Goal: Information Seeking & Learning: Learn about a topic

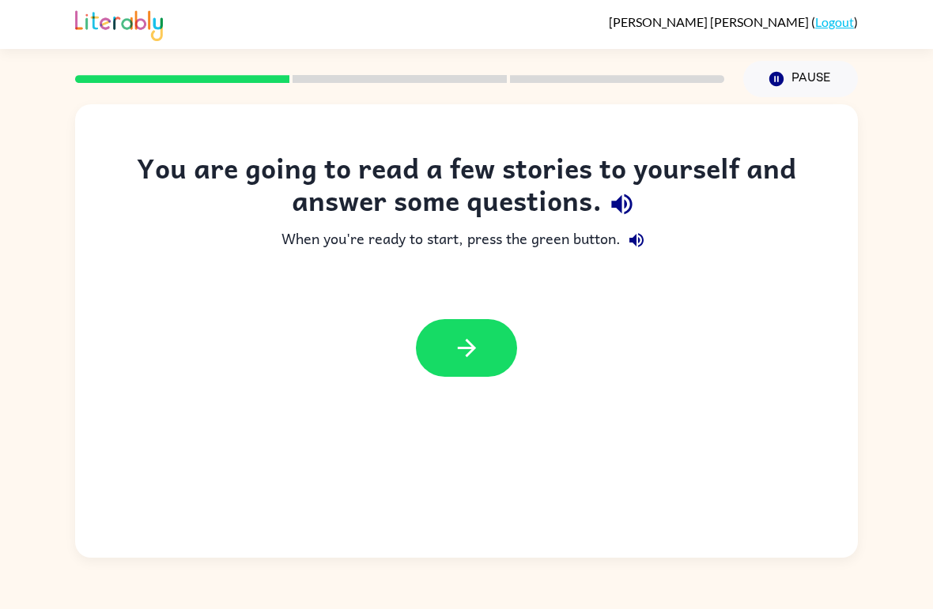
click at [617, 208] on icon "button" at bounding box center [621, 204] width 21 height 21
click at [481, 368] on button "button" at bounding box center [466, 348] width 101 height 58
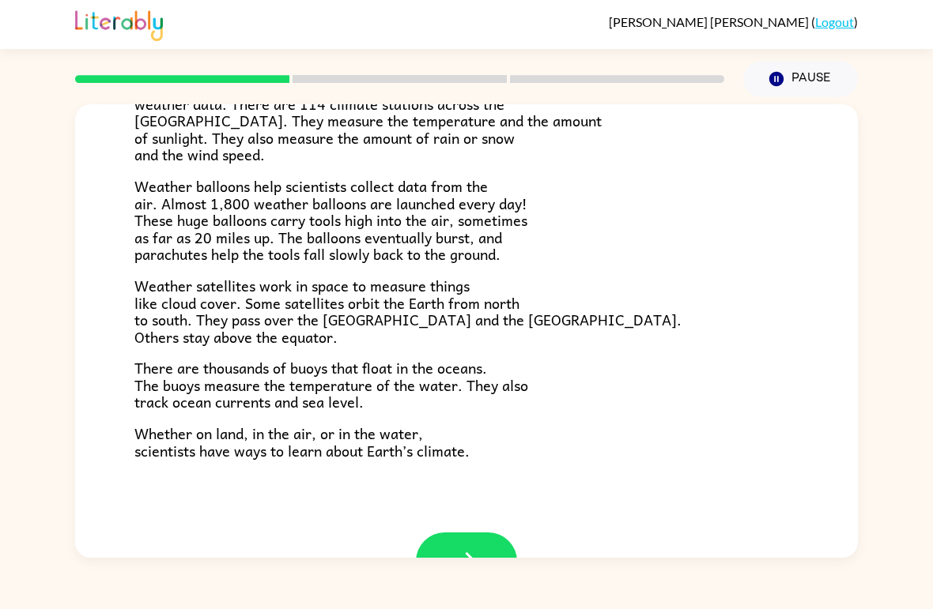
scroll to position [390, 0]
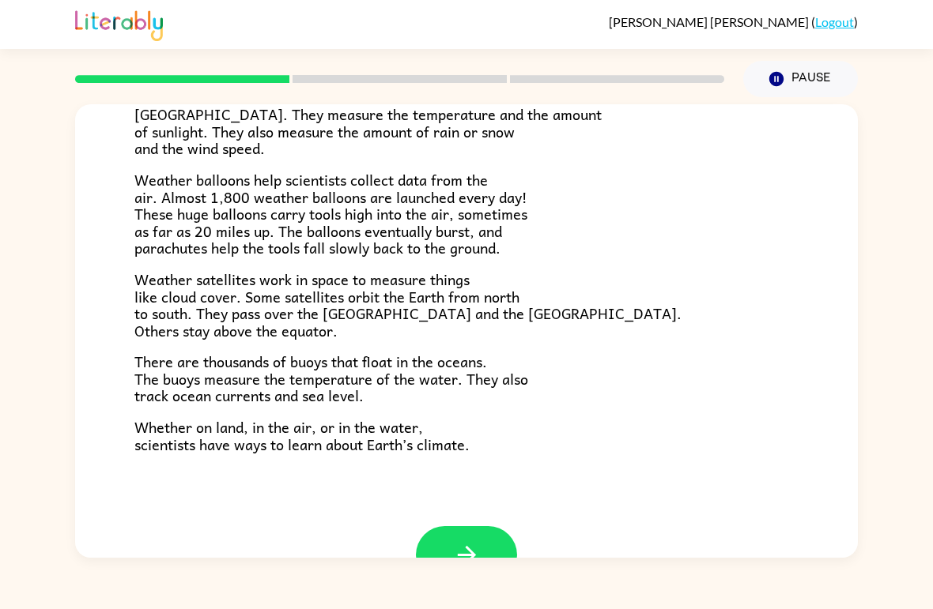
click at [488, 544] on button "button" at bounding box center [466, 555] width 101 height 58
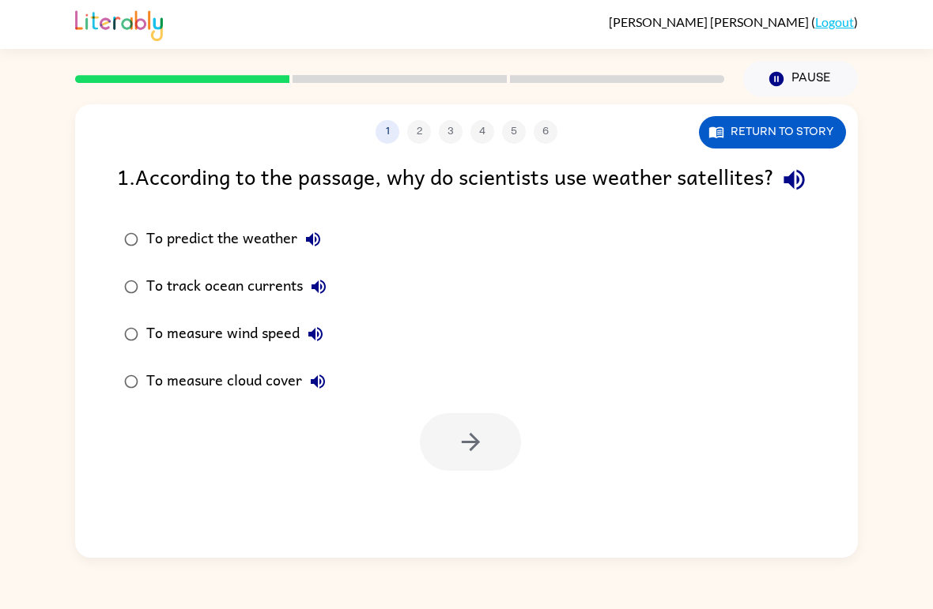
click at [304, 249] on icon "button" at bounding box center [312, 239] width 19 height 19
click at [313, 255] on button "To predict the weather" at bounding box center [313, 240] width 32 height 32
click at [112, 223] on div "1 . According to the passage, why do scientists use weather satellites? To pred…" at bounding box center [466, 315] width 782 height 311
click at [780, 194] on icon "button" at bounding box center [794, 180] width 28 height 28
click at [323, 296] on icon "button" at bounding box center [318, 286] width 19 height 19
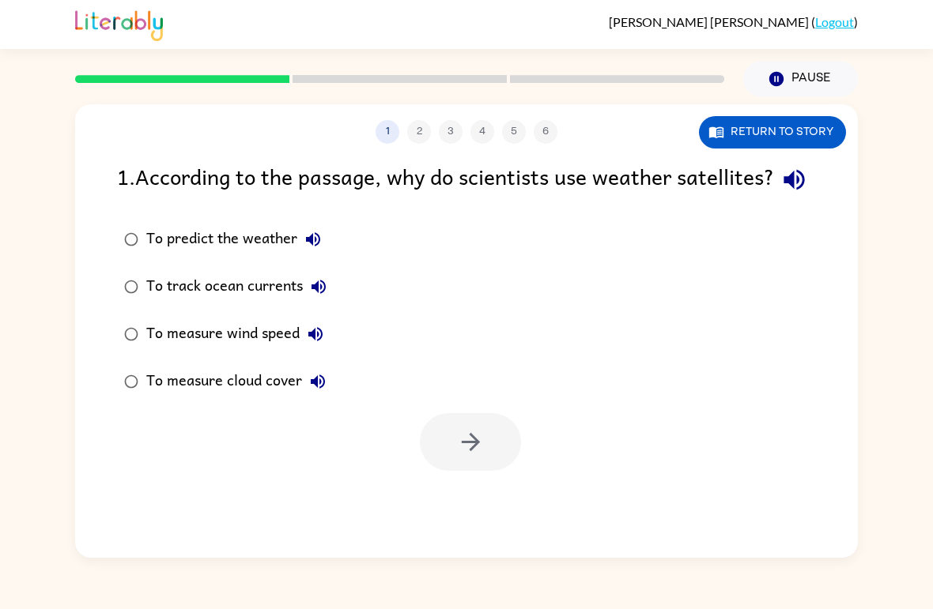
click at [314, 341] on icon "button" at bounding box center [315, 334] width 14 height 14
click at [318, 344] on icon "button" at bounding box center [315, 334] width 19 height 19
click at [322, 344] on icon "button" at bounding box center [315, 334] width 19 height 19
click at [320, 398] on button "To measure cloud cover" at bounding box center [318, 382] width 32 height 32
click at [324, 391] on icon "button" at bounding box center [317, 381] width 19 height 19
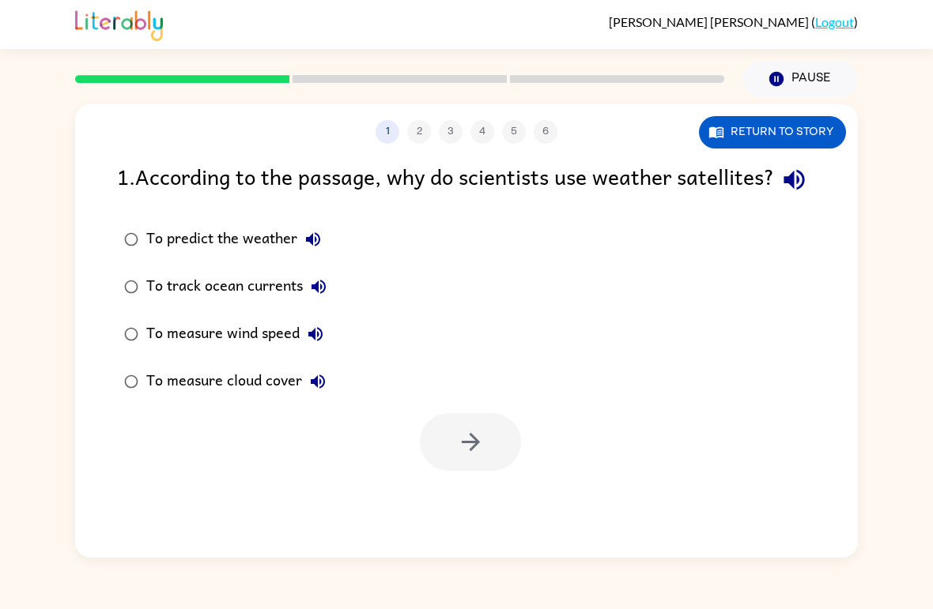
click at [321, 389] on icon "button" at bounding box center [318, 382] width 14 height 14
click at [789, 137] on button "Return to story" at bounding box center [772, 132] width 147 height 32
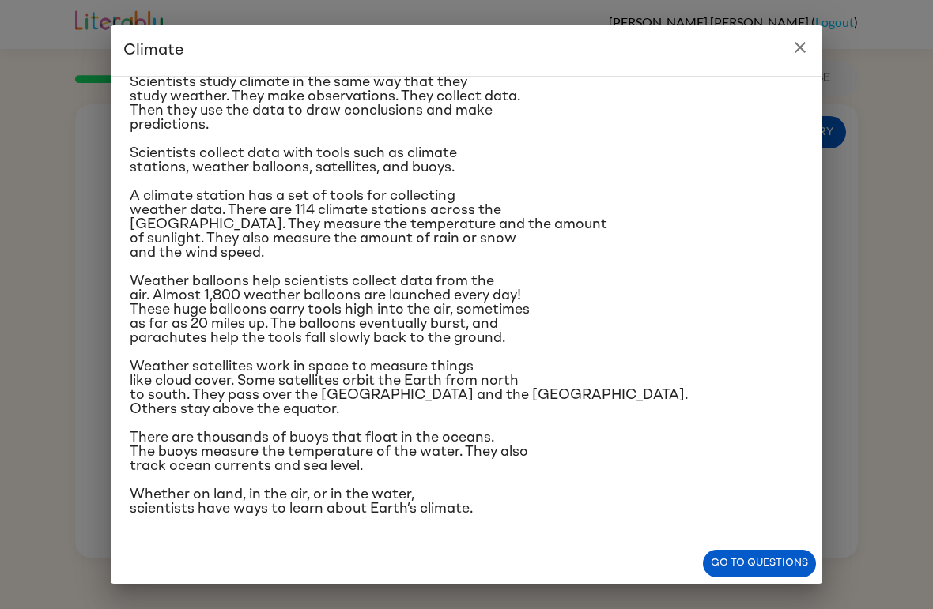
scroll to position [274, 0]
click at [799, 48] on icon "close" at bounding box center [799, 47] width 11 height 11
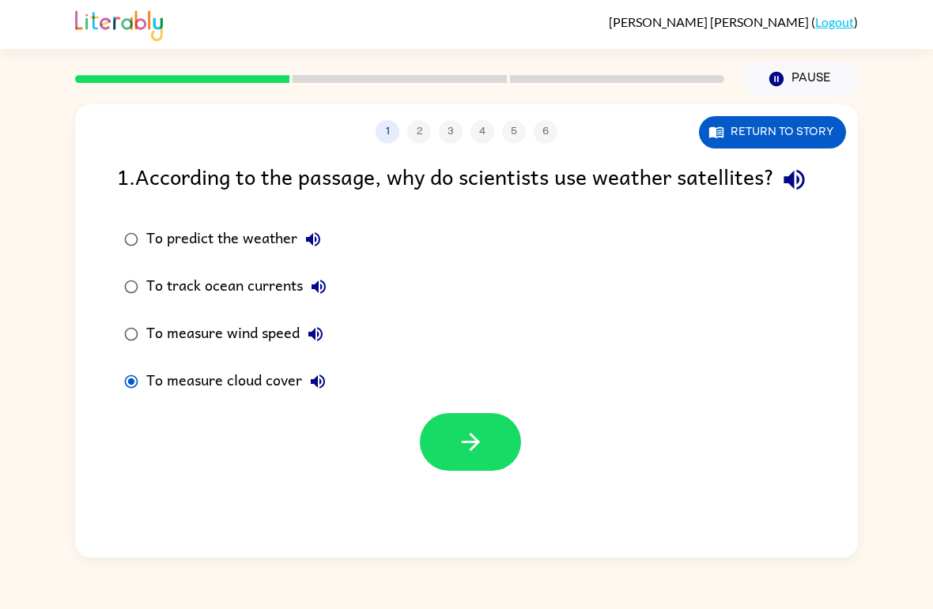
click at [452, 471] on button "button" at bounding box center [470, 442] width 101 height 58
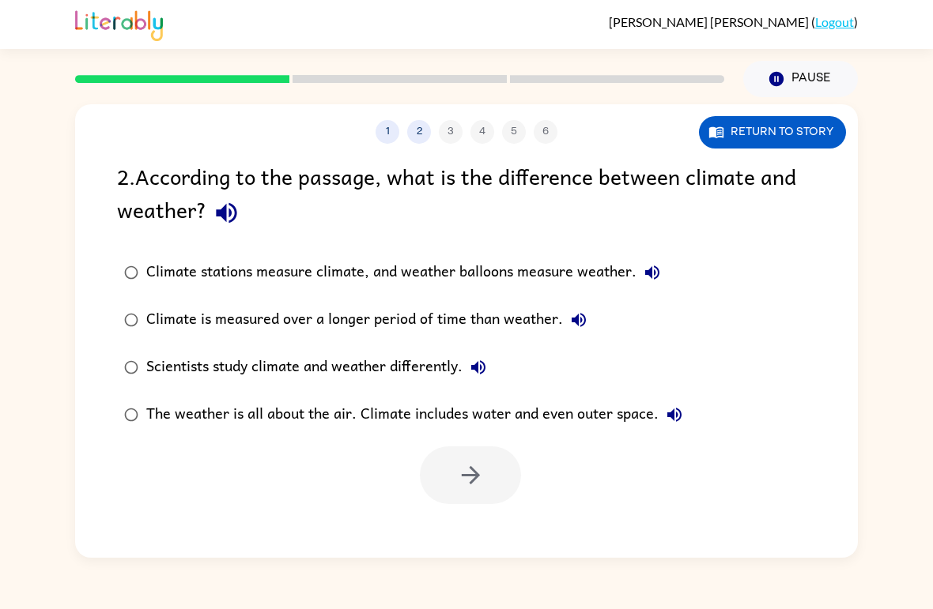
click at [235, 208] on icon "button" at bounding box center [227, 213] width 28 height 28
click at [645, 273] on icon "button" at bounding box center [651, 272] width 19 height 19
click at [578, 316] on icon "button" at bounding box center [578, 320] width 19 height 19
click at [492, 363] on button "Scientists study climate and weather differently." at bounding box center [478, 368] width 32 height 32
click at [676, 416] on icon "button" at bounding box center [674, 414] width 19 height 19
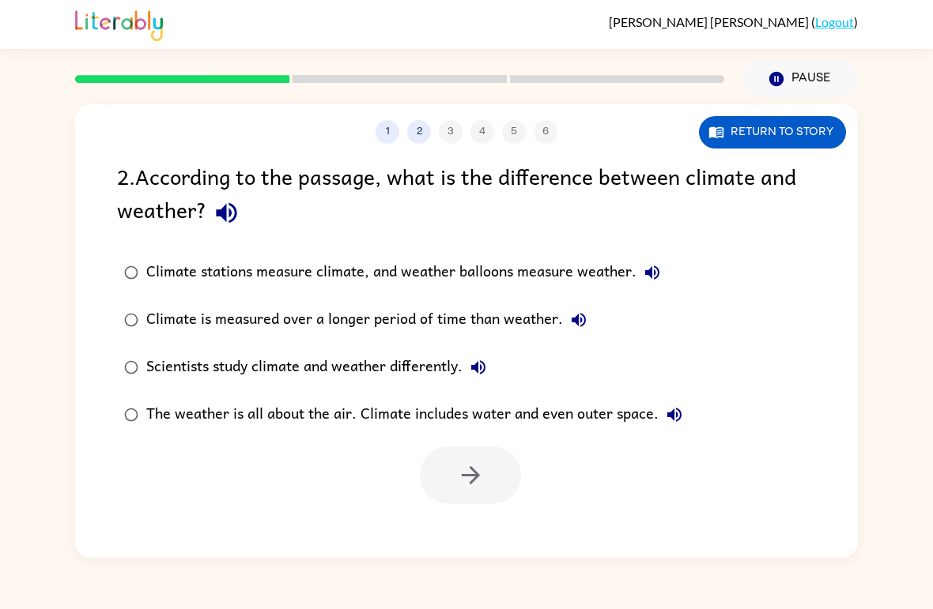
click at [802, 139] on button "Return to story" at bounding box center [772, 132] width 147 height 32
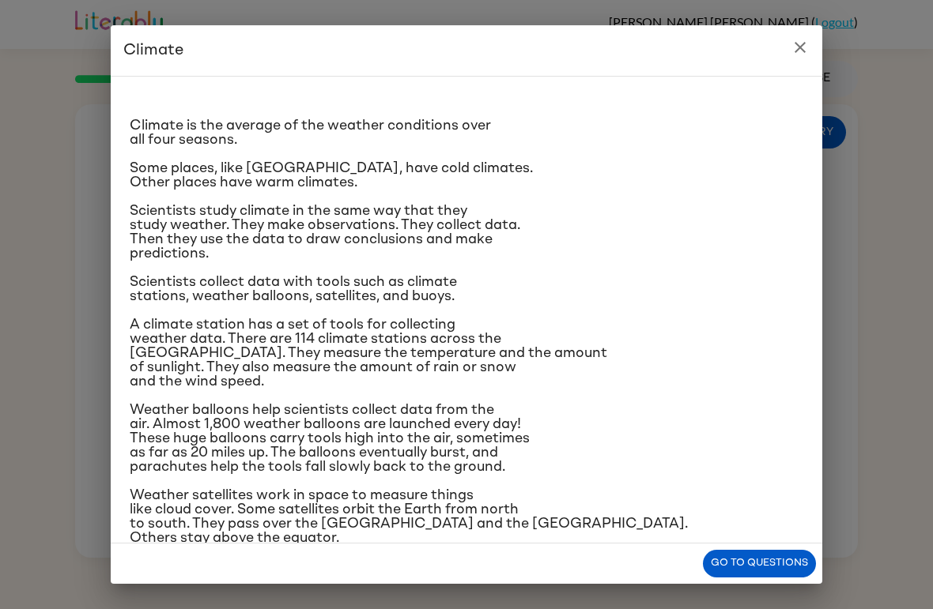
scroll to position [8, 0]
click at [789, 60] on button "close" at bounding box center [800, 48] width 32 height 32
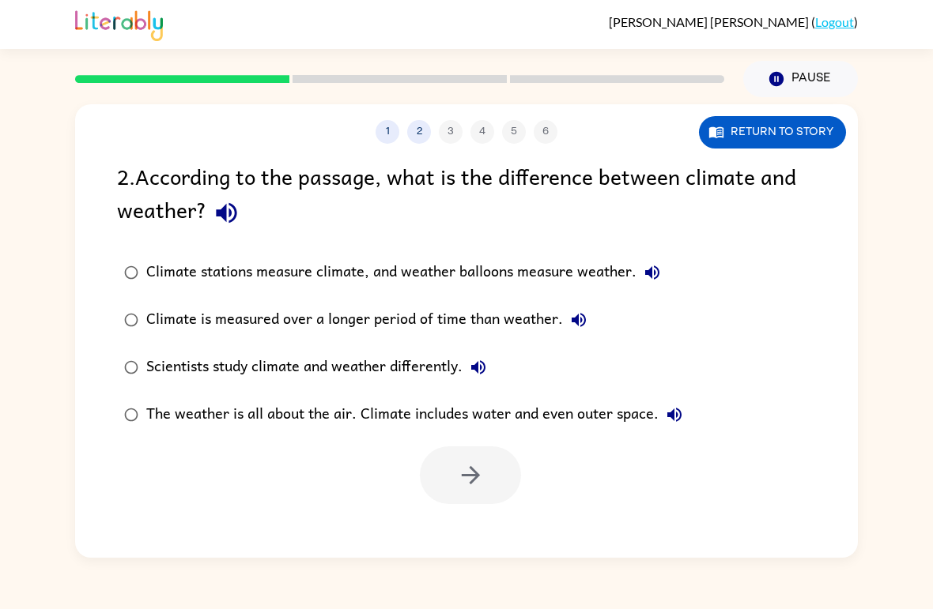
click at [664, 269] on button "Climate stations measure climate, and weather balloons measure weather." at bounding box center [652, 273] width 32 height 32
click at [582, 317] on icon "button" at bounding box center [578, 320] width 14 height 14
click at [477, 375] on icon "button" at bounding box center [478, 367] width 19 height 19
click at [675, 420] on icon "button" at bounding box center [674, 414] width 19 height 19
click at [168, 373] on div "Scientists study climate and weather differently." at bounding box center [320, 368] width 348 height 32
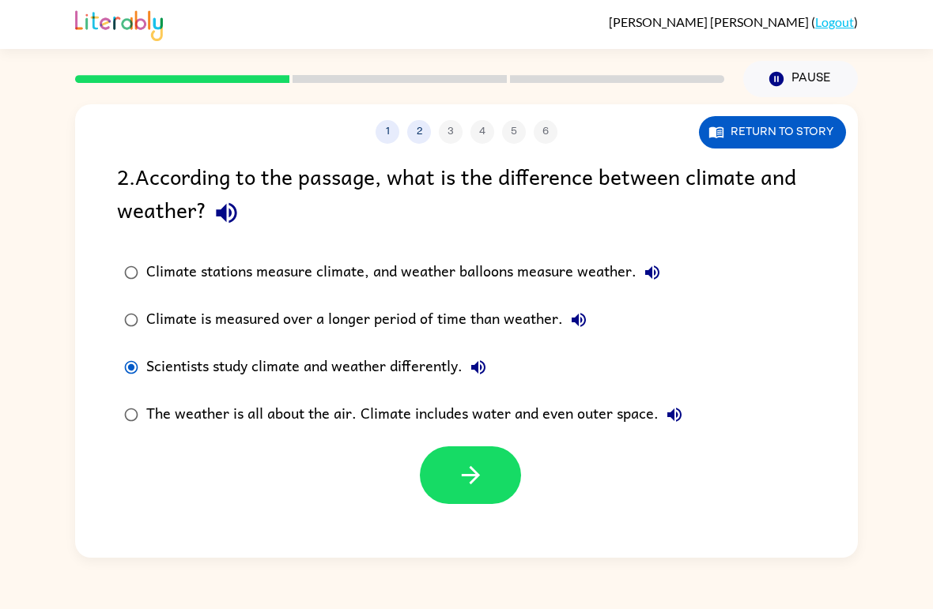
click at [242, 309] on div "Climate is measured over a longer period of time than weather." at bounding box center [370, 320] width 448 height 32
click at [119, 431] on label "The weather is all about the air. Climate includes water and even outer space." at bounding box center [403, 414] width 590 height 47
click at [473, 484] on icon "button" at bounding box center [470, 475] width 18 height 18
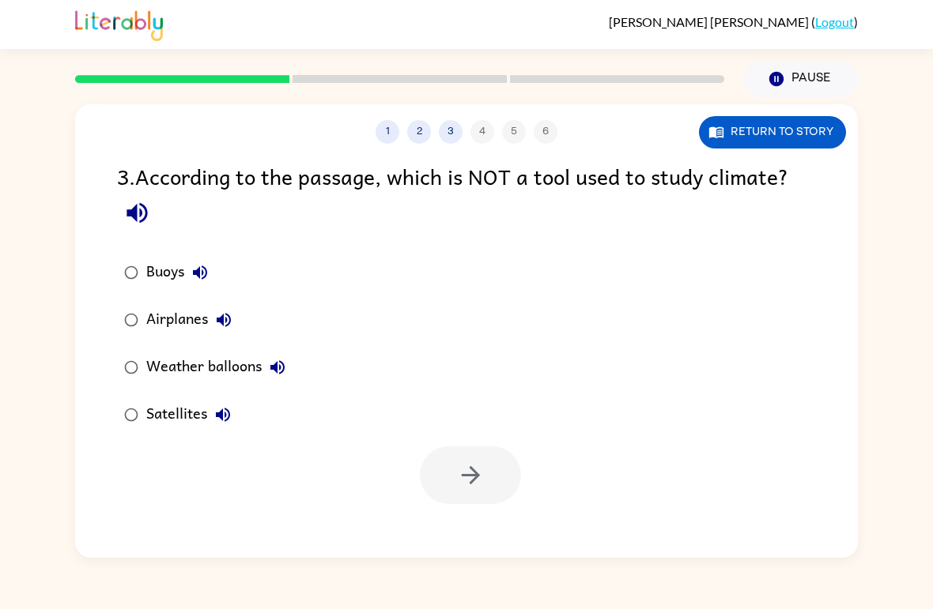
click at [805, 187] on div "3 . According to the passage, which is NOT a tool used to study climate?" at bounding box center [466, 196] width 699 height 73
click at [782, 188] on div "3 . According to the passage, which is NOT a tool used to study climate?" at bounding box center [466, 196] width 699 height 73
click at [782, 187] on div "3 . According to the passage, which is NOT a tool used to study climate?" at bounding box center [466, 196] width 699 height 73
click at [146, 209] on icon "button" at bounding box center [137, 213] width 28 height 28
click at [193, 269] on icon "button" at bounding box center [199, 272] width 19 height 19
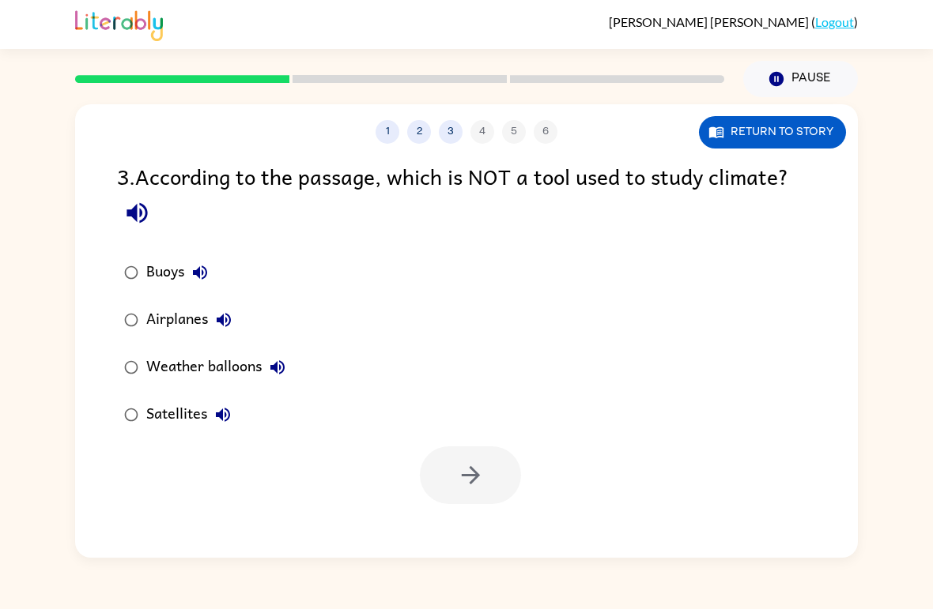
click at [232, 330] on icon "button" at bounding box center [223, 320] width 19 height 19
click at [284, 377] on icon "button" at bounding box center [277, 367] width 19 height 19
click at [218, 410] on icon "button" at bounding box center [222, 414] width 19 height 19
click at [145, 197] on button "button" at bounding box center [137, 213] width 40 height 40
click at [193, 287] on button "Buoys" at bounding box center [200, 273] width 32 height 32
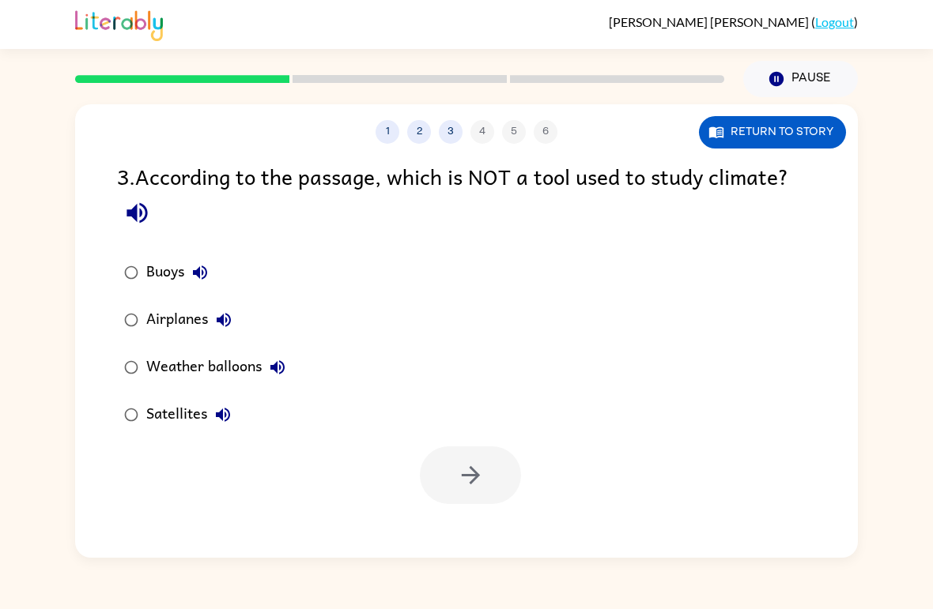
click at [246, 315] on label "Airplanes" at bounding box center [204, 319] width 193 height 47
click at [223, 315] on icon "button" at bounding box center [223, 320] width 19 height 19
click at [198, 318] on div "Airplanes" at bounding box center [192, 320] width 93 height 32
click at [225, 315] on icon "button" at bounding box center [223, 320] width 19 height 19
click at [224, 315] on icon "button" at bounding box center [223, 320] width 19 height 19
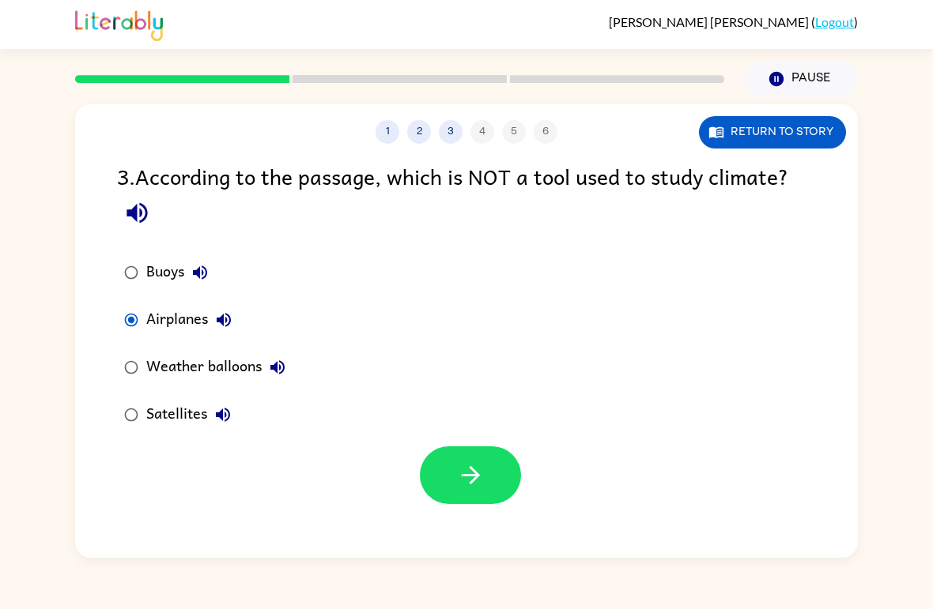
click at [225, 313] on icon "button" at bounding box center [223, 320] width 19 height 19
click at [225, 312] on icon "button" at bounding box center [223, 320] width 19 height 19
click at [228, 321] on icon "button" at bounding box center [223, 320] width 19 height 19
click at [223, 324] on icon "button" at bounding box center [224, 320] width 14 height 14
click at [220, 328] on icon "button" at bounding box center [223, 320] width 19 height 19
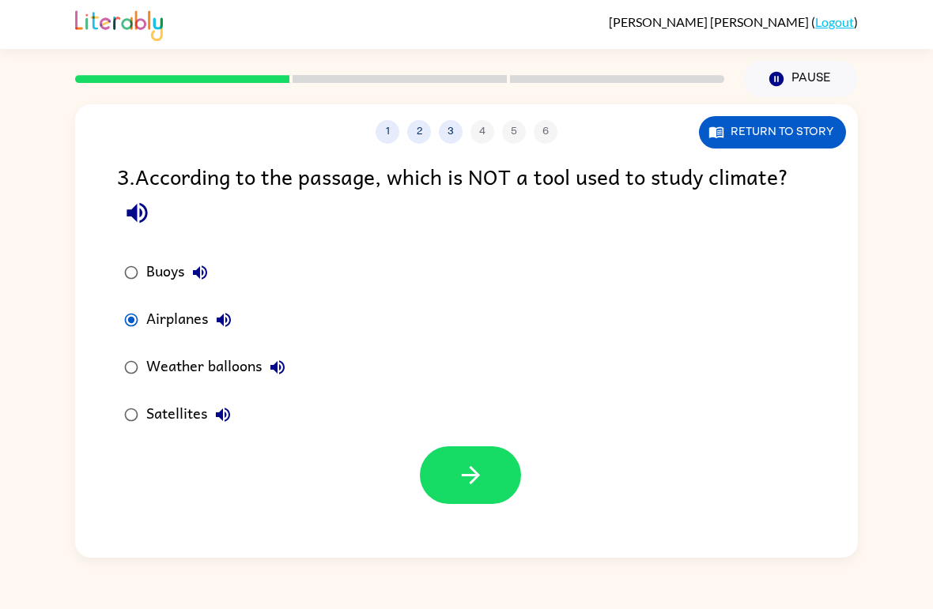
click at [483, 481] on icon "button" at bounding box center [471, 476] width 28 height 28
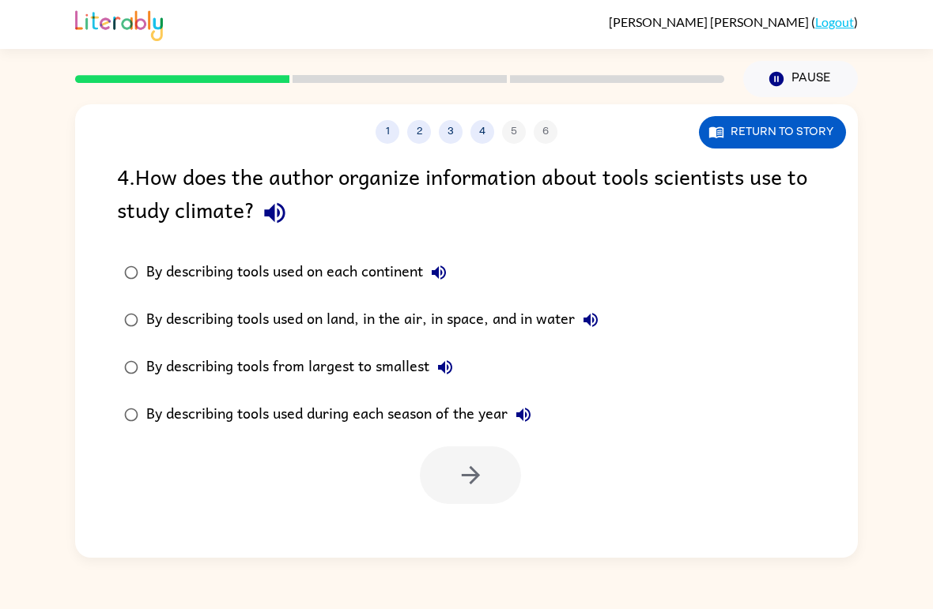
click at [270, 233] on button "button" at bounding box center [274, 213] width 40 height 40
click at [279, 216] on icon "button" at bounding box center [274, 213] width 21 height 21
click at [289, 218] on button "button" at bounding box center [274, 213] width 40 height 40
click at [443, 278] on icon "button" at bounding box center [438, 272] width 19 height 19
click at [599, 312] on icon "button" at bounding box center [590, 320] width 19 height 19
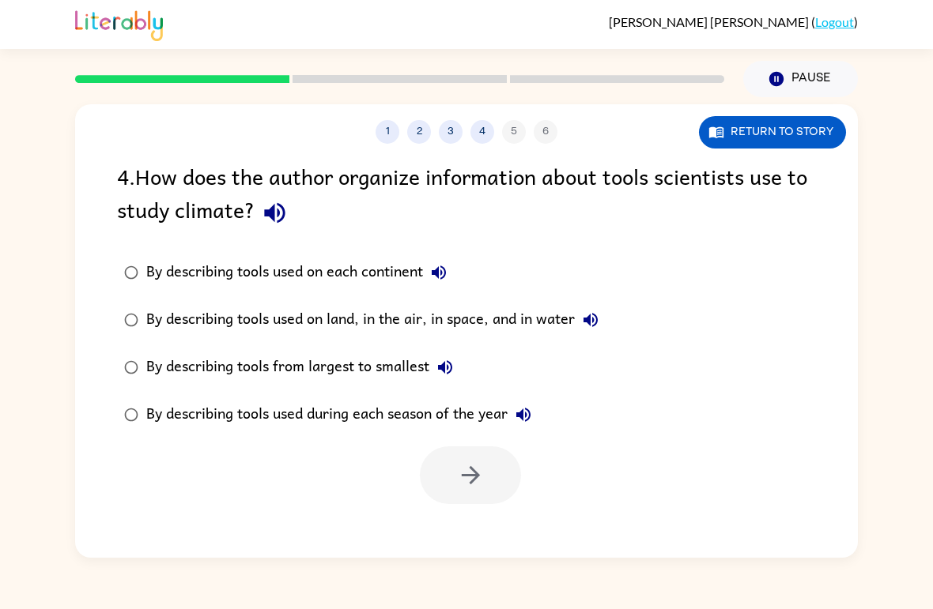
click at [437, 379] on button "By describing tools from largest to smallest" at bounding box center [445, 368] width 32 height 32
click at [597, 324] on icon "button" at bounding box center [590, 320] width 14 height 14
click at [533, 430] on button "By describing tools used during each season of the year" at bounding box center [523, 415] width 32 height 32
click at [533, 414] on icon "button" at bounding box center [523, 414] width 19 height 19
click at [533, 420] on icon "button" at bounding box center [523, 414] width 19 height 19
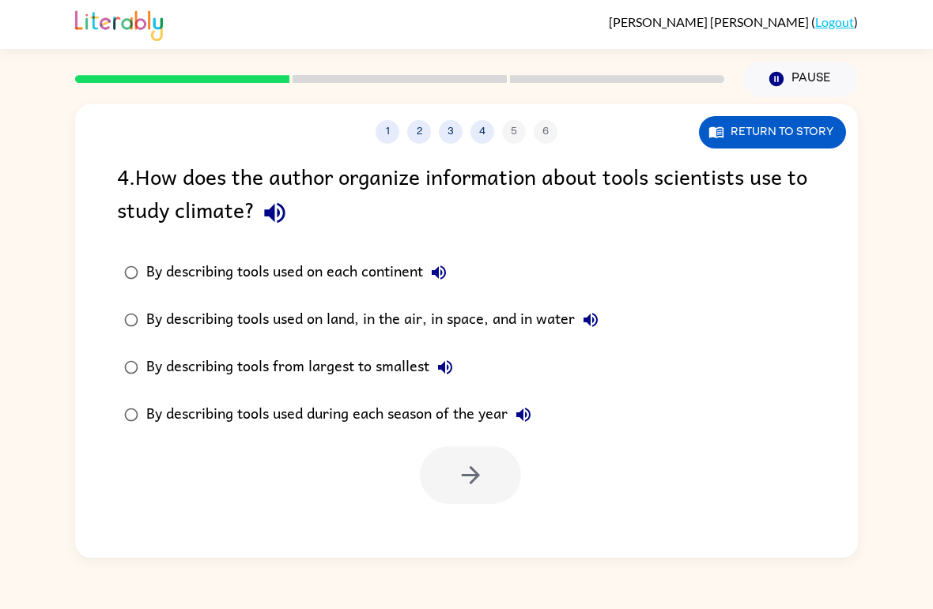
click at [277, 191] on div "4 . How does the author organize information about tools scientists use to stud…" at bounding box center [466, 196] width 699 height 73
click at [273, 209] on icon "button" at bounding box center [274, 213] width 21 height 21
click at [436, 375] on icon "button" at bounding box center [444, 367] width 19 height 19
click at [435, 369] on button "By describing tools from largest to smallest" at bounding box center [445, 368] width 32 height 32
click at [600, 325] on icon "button" at bounding box center [590, 320] width 19 height 19
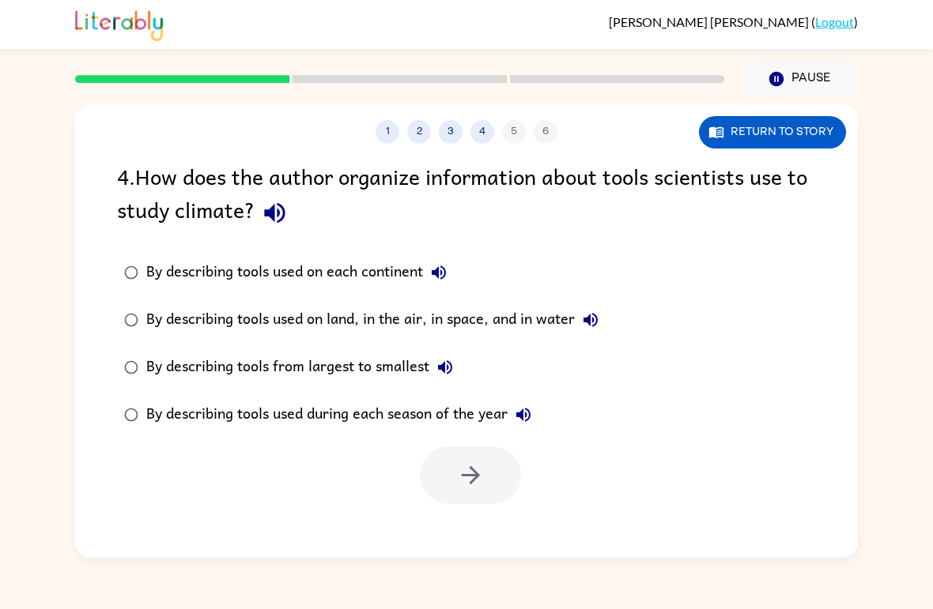
click at [448, 286] on button "By describing tools used on each continent" at bounding box center [439, 273] width 32 height 32
click at [533, 409] on icon "button" at bounding box center [523, 414] width 19 height 19
click at [145, 313] on label "By describing tools used on land, in the air, in space, and in water" at bounding box center [361, 319] width 506 height 47
click at [462, 482] on icon "button" at bounding box center [471, 476] width 28 height 28
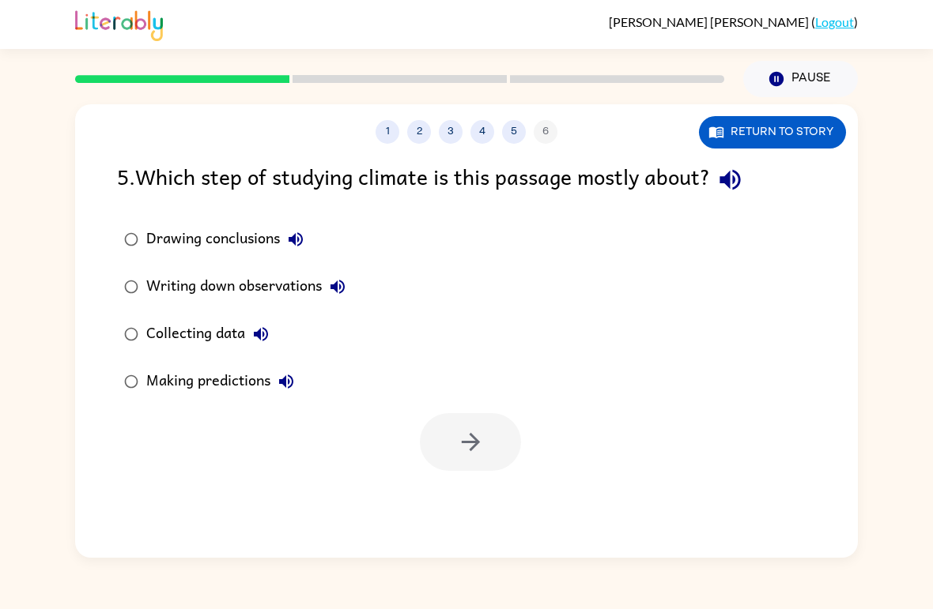
click at [297, 255] on button "Drawing conclusions" at bounding box center [296, 240] width 32 height 32
click at [741, 184] on icon "button" at bounding box center [730, 180] width 28 height 28
click at [294, 245] on icon "button" at bounding box center [295, 239] width 19 height 19
click at [325, 284] on button "Writing down observations" at bounding box center [338, 287] width 32 height 32
click at [259, 336] on icon "button" at bounding box center [261, 334] width 14 height 14
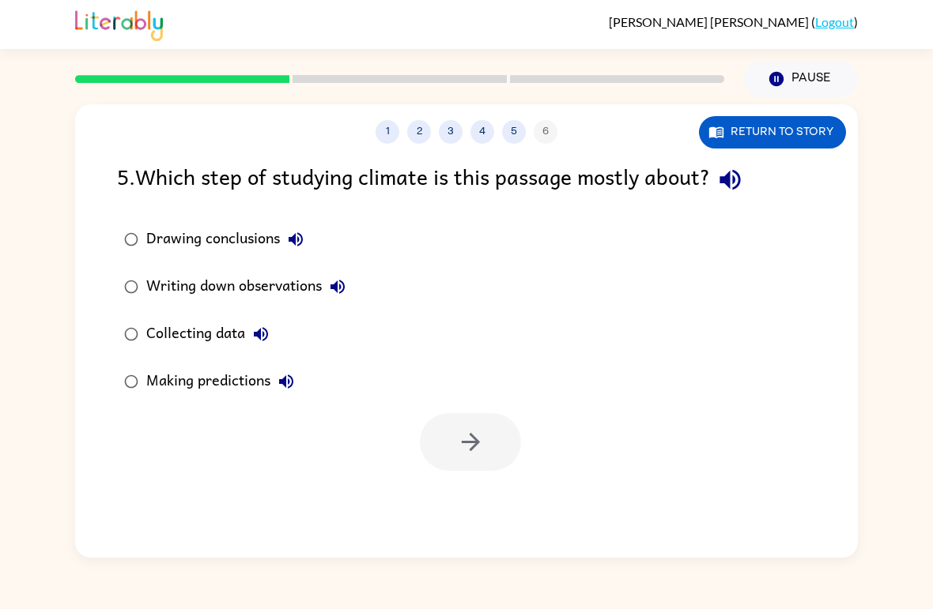
click at [300, 383] on button "Making predictions" at bounding box center [286, 382] width 32 height 32
click at [275, 336] on button "Collecting data" at bounding box center [261, 334] width 32 height 32
click at [741, 194] on icon "button" at bounding box center [730, 180] width 28 height 28
click at [304, 240] on icon "button" at bounding box center [295, 239] width 19 height 19
click at [347, 287] on icon "button" at bounding box center [337, 286] width 19 height 19
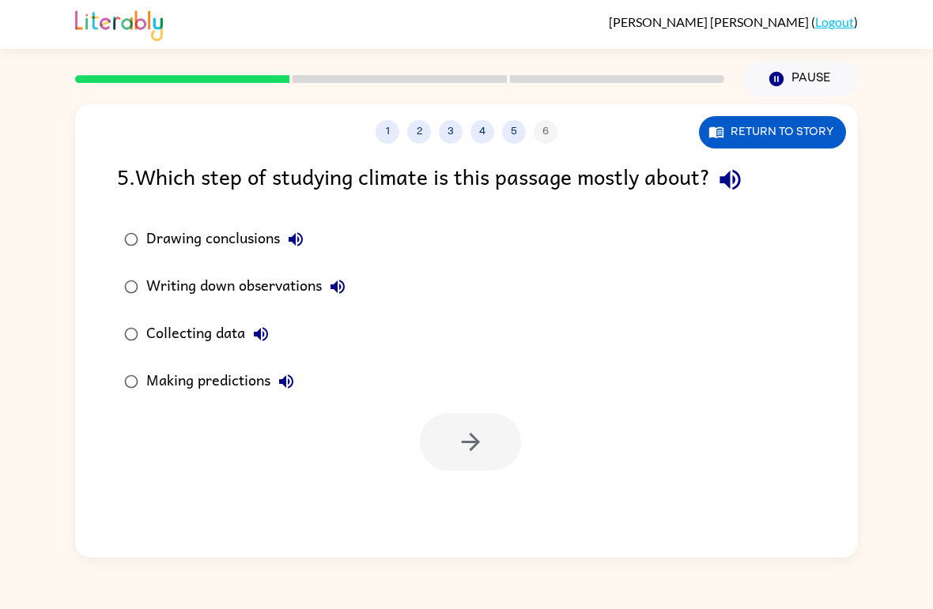
click at [269, 321] on button "Collecting data" at bounding box center [261, 334] width 32 height 32
click at [182, 345] on div "Collecting data" at bounding box center [211, 334] width 130 height 32
click at [518, 443] on button "button" at bounding box center [470, 442] width 101 height 58
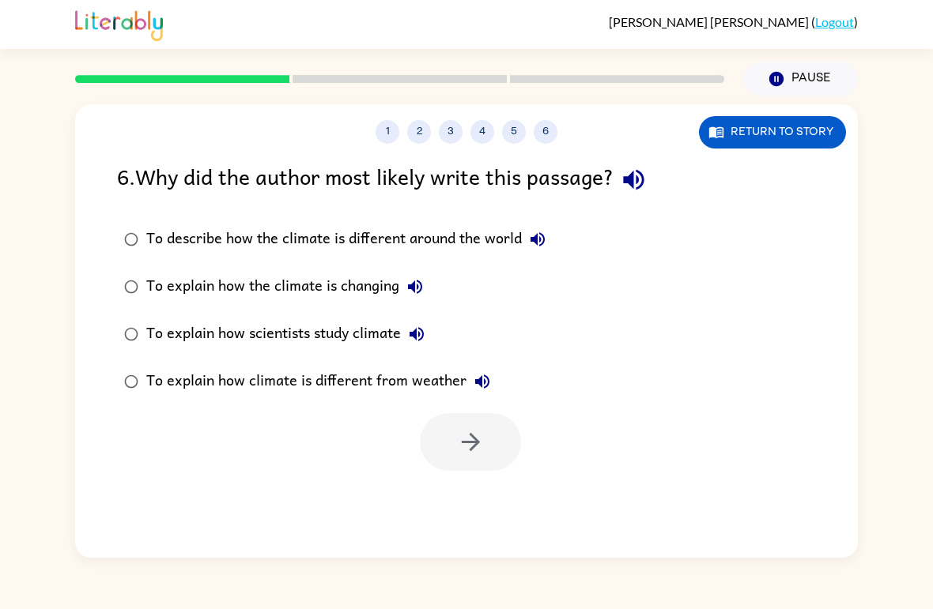
click at [647, 190] on icon "button" at bounding box center [634, 180] width 28 height 28
click at [521, 250] on div "To describe how the climate is different around the world" at bounding box center [349, 240] width 407 height 32
click at [552, 238] on button "To describe how the climate is different around the world" at bounding box center [538, 240] width 32 height 32
click at [538, 232] on icon "button" at bounding box center [537, 239] width 19 height 19
click at [537, 239] on icon "button" at bounding box center [537, 239] width 14 height 14
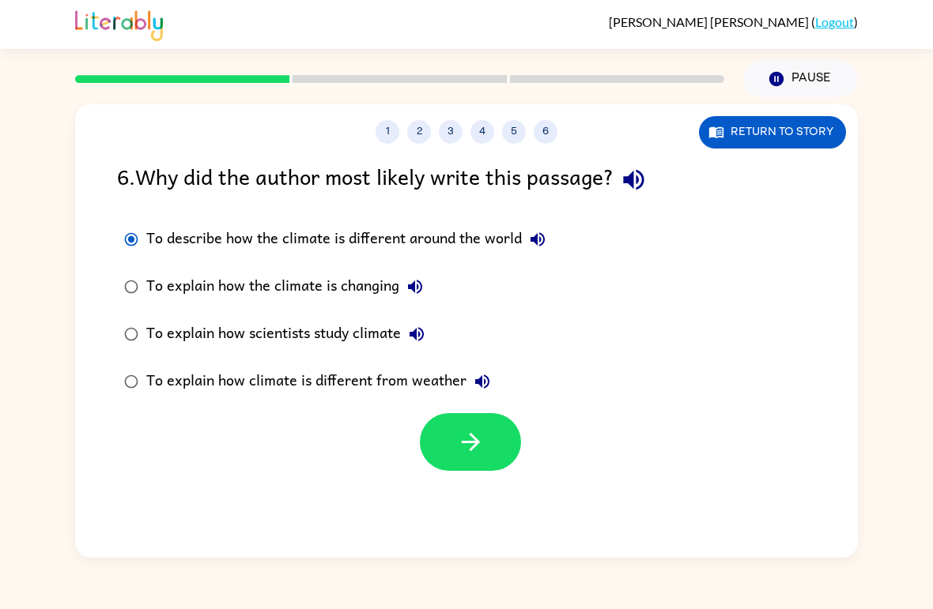
click at [406, 296] on icon "button" at bounding box center [414, 286] width 19 height 19
click at [420, 327] on icon "button" at bounding box center [416, 334] width 19 height 19
click at [484, 374] on icon "button" at bounding box center [482, 381] width 19 height 19
click at [549, 249] on button "To describe how the climate is different around the world" at bounding box center [538, 240] width 32 height 32
click at [931, 247] on div "1 2 3 4 5 6 Return to story 6 . Why did the author most likely write this passa…" at bounding box center [466, 327] width 933 height 461
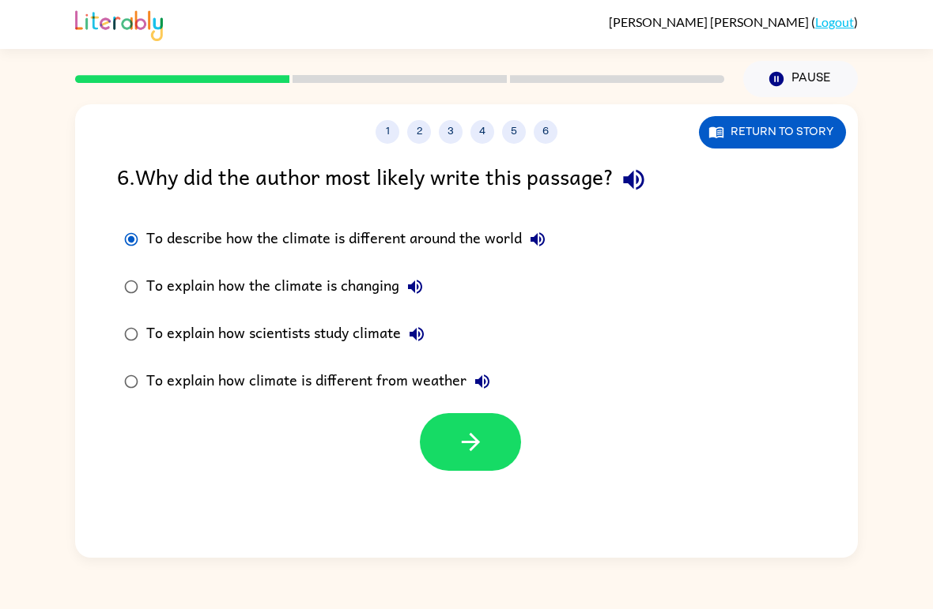
click at [217, 284] on div "To explain how the climate is changing" at bounding box center [288, 287] width 285 height 32
click at [472, 447] on icon "button" at bounding box center [471, 442] width 28 height 28
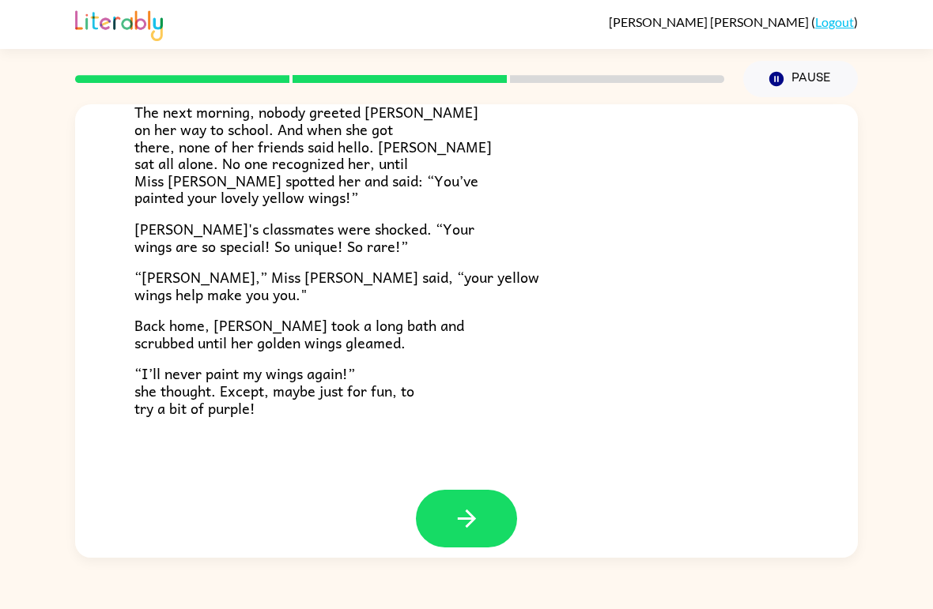
scroll to position [425, 0]
click at [477, 491] on button "button" at bounding box center [466, 520] width 101 height 58
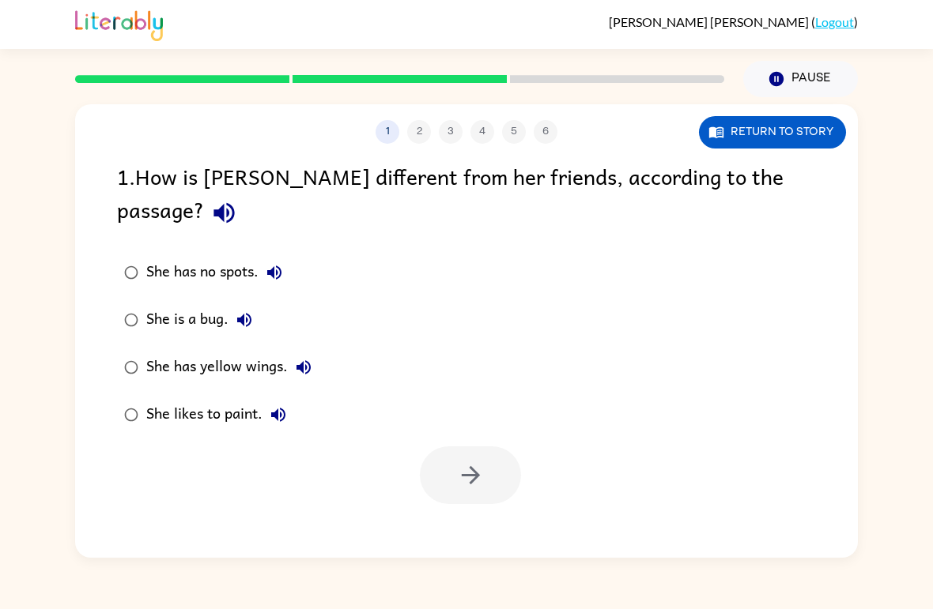
scroll to position [0, 0]
click at [234, 203] on icon "button" at bounding box center [223, 213] width 21 height 21
click at [282, 257] on button "She has no spots." at bounding box center [274, 273] width 32 height 32
click at [246, 304] on button "She is a bug." at bounding box center [244, 320] width 32 height 32
click at [315, 352] on button "She has yellow wings." at bounding box center [304, 368] width 32 height 32
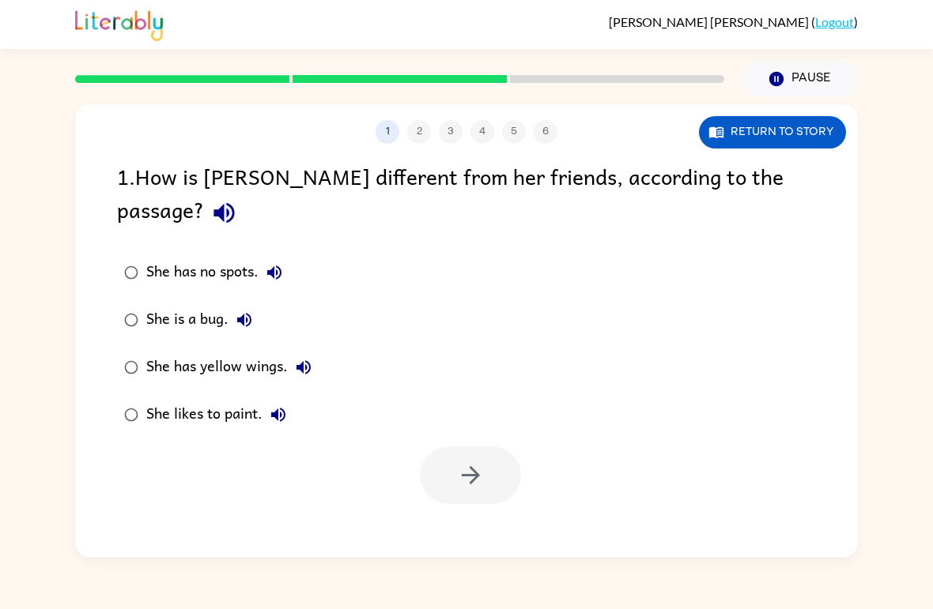
click at [278, 399] on button "She likes to paint." at bounding box center [278, 415] width 32 height 32
click at [189, 399] on div "She likes to paint." at bounding box center [220, 415] width 148 height 32
click at [681, 309] on div "She has no spots. She is a bug. She has yellow wings. She likes to paint." at bounding box center [487, 344] width 740 height 190
click at [778, 137] on button "Return to story" at bounding box center [772, 132] width 147 height 32
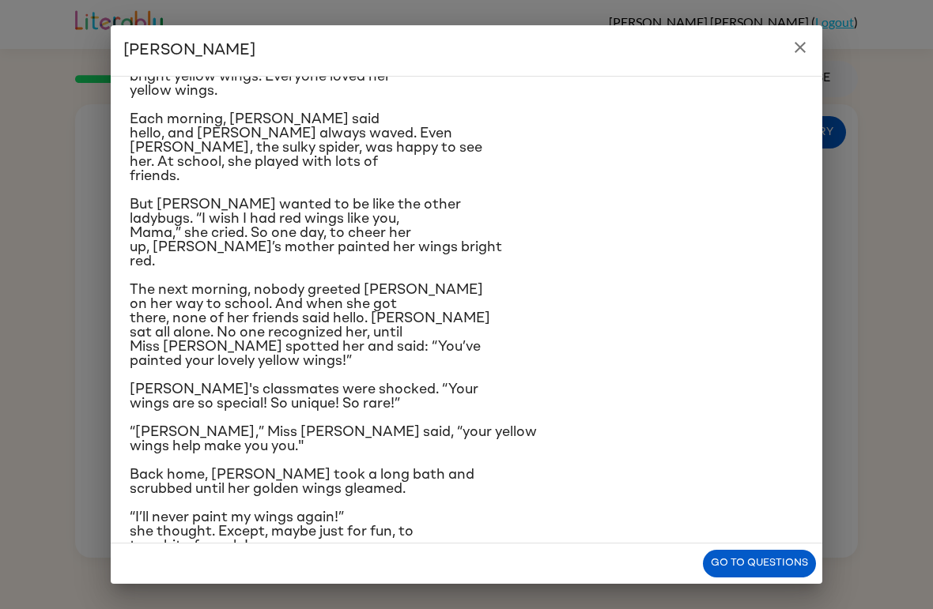
scroll to position [101, 0]
click at [711, 560] on button "Go to questions" at bounding box center [759, 564] width 113 height 28
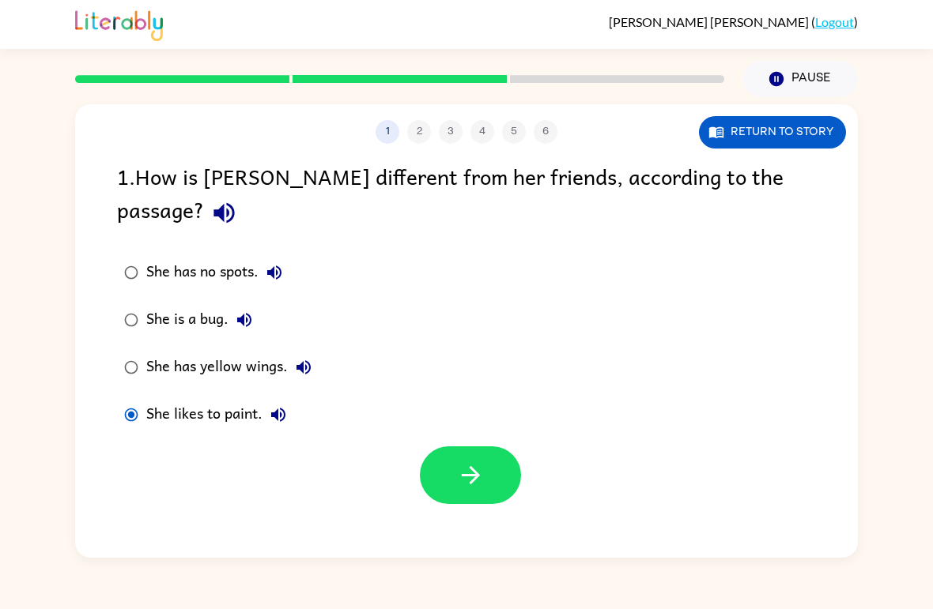
click at [250, 313] on icon "button" at bounding box center [244, 320] width 14 height 14
click at [294, 358] on icon "button" at bounding box center [303, 367] width 19 height 19
click at [448, 447] on button "button" at bounding box center [470, 476] width 101 height 58
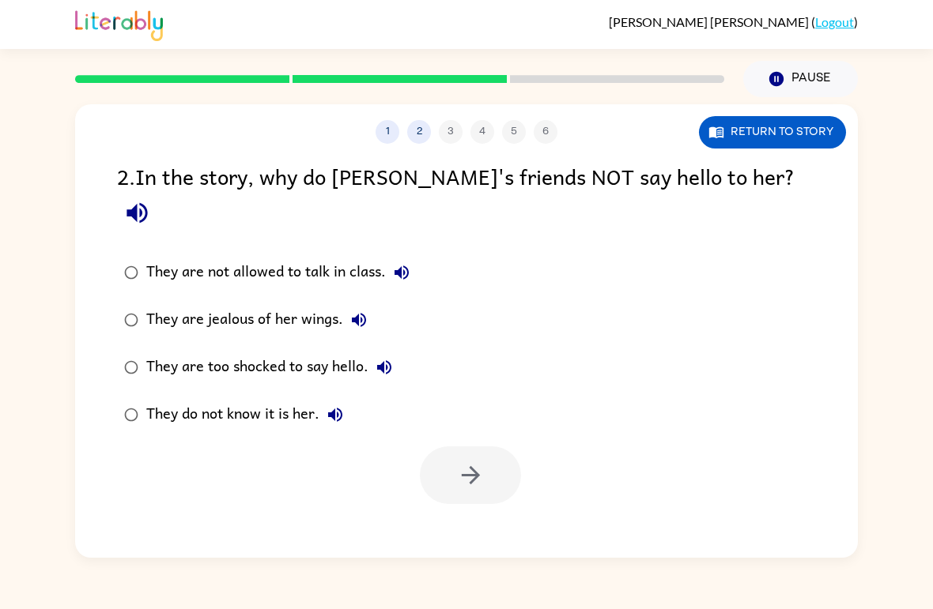
click at [411, 263] on icon "button" at bounding box center [401, 272] width 19 height 19
click at [157, 193] on button "button" at bounding box center [137, 213] width 40 height 40
click at [401, 257] on button "They are not allowed to talk in class." at bounding box center [402, 273] width 32 height 32
click at [364, 311] on icon "button" at bounding box center [358, 320] width 19 height 19
click at [376, 358] on icon "button" at bounding box center [384, 367] width 19 height 19
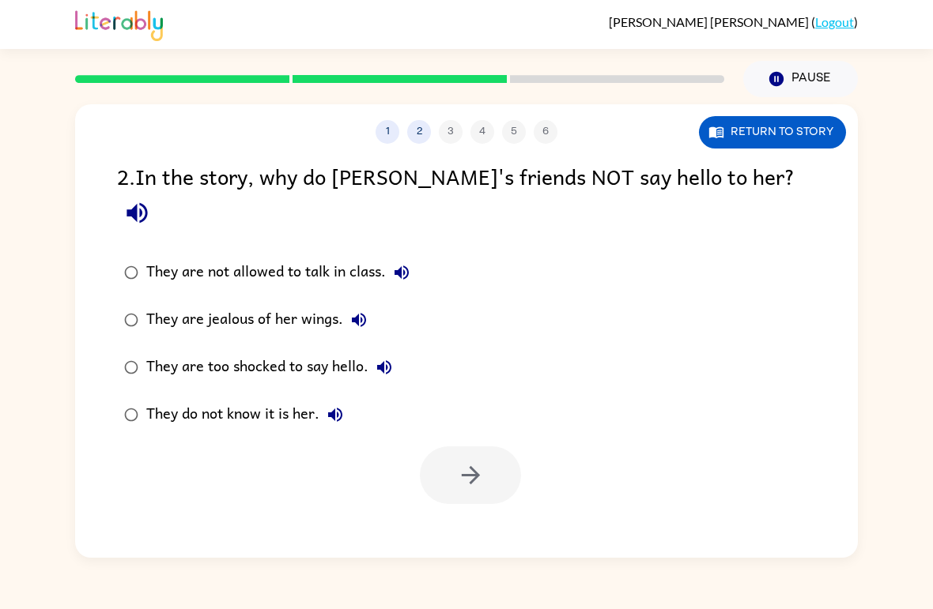
click at [335, 408] on icon "button" at bounding box center [335, 415] width 14 height 14
click at [793, 126] on button "Return to story" at bounding box center [772, 132] width 147 height 32
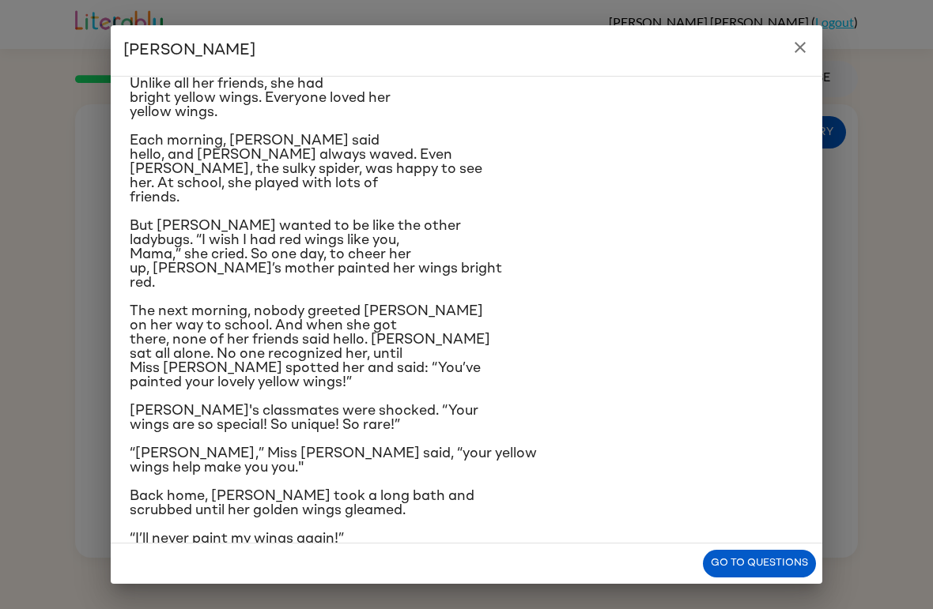
scroll to position [87, 0]
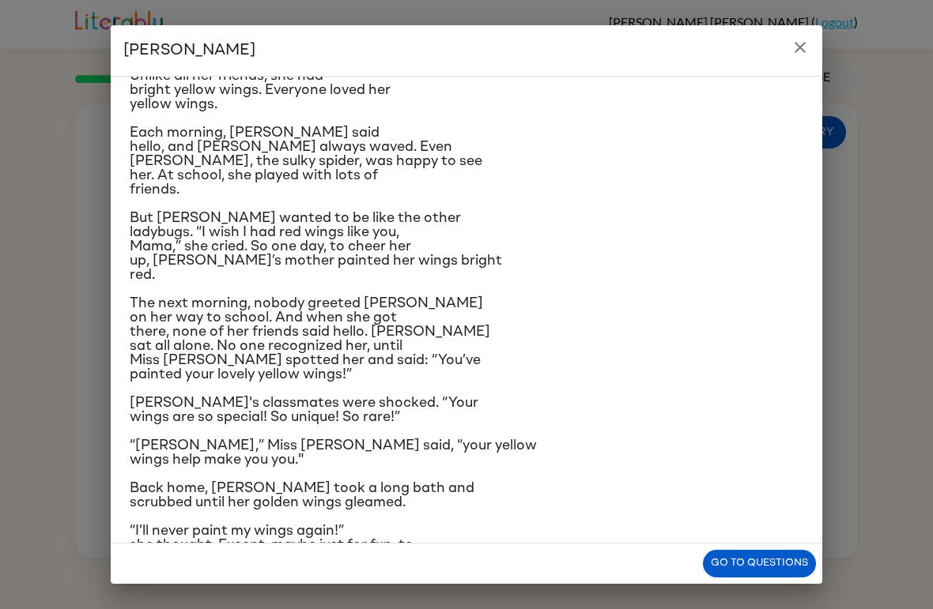
click at [763, 51] on h2 "[PERSON_NAME]" at bounding box center [466, 50] width 711 height 51
click at [801, 43] on icon "close" at bounding box center [799, 47] width 19 height 19
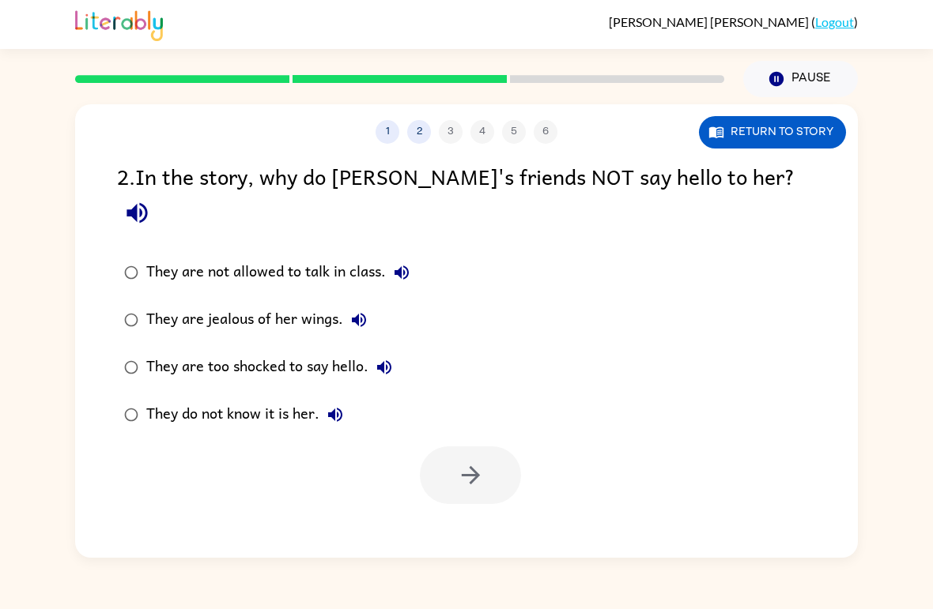
click at [415, 257] on button "They are not allowed to talk in class." at bounding box center [402, 273] width 32 height 32
click at [413, 257] on button "They are not allowed to talk in class." at bounding box center [402, 273] width 32 height 32
click at [407, 263] on icon "button" at bounding box center [401, 272] width 19 height 19
click at [409, 263] on icon "button" at bounding box center [401, 272] width 19 height 19
click at [364, 313] on icon "button" at bounding box center [359, 320] width 14 height 14
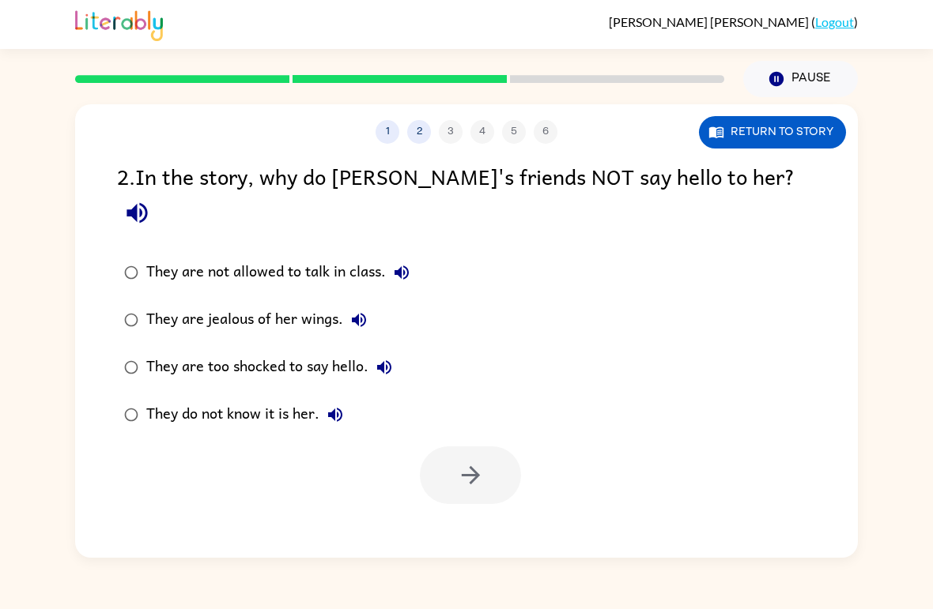
click at [390, 358] on icon "button" at bounding box center [384, 367] width 19 height 19
click at [393, 358] on icon "button" at bounding box center [384, 367] width 19 height 19
click at [332, 405] on icon "button" at bounding box center [335, 414] width 19 height 19
click at [311, 257] on div "They are not allowed to talk in class." at bounding box center [281, 273] width 271 height 32
click at [476, 466] on icon "button" at bounding box center [470, 475] width 18 height 18
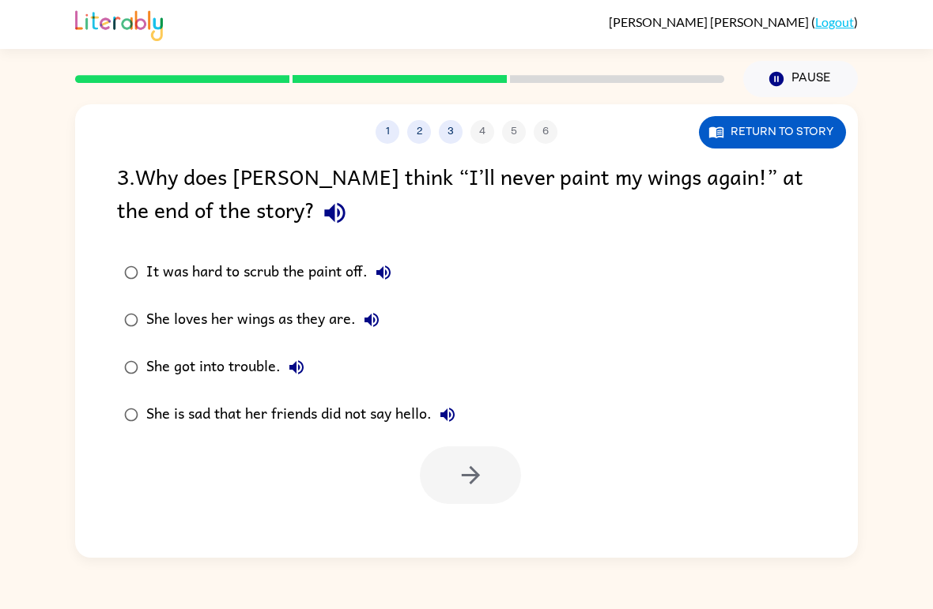
click at [398, 278] on button "It was hard to scrub the paint off." at bounding box center [383, 273] width 32 height 32
click at [374, 335] on button "She loves her wings as they are." at bounding box center [372, 320] width 32 height 32
click at [376, 336] on div "She loves her wings as they are." at bounding box center [266, 320] width 241 height 32
click at [306, 364] on icon "button" at bounding box center [296, 367] width 19 height 19
click at [445, 406] on button "She is sad that her friends did not say hello." at bounding box center [447, 415] width 32 height 32
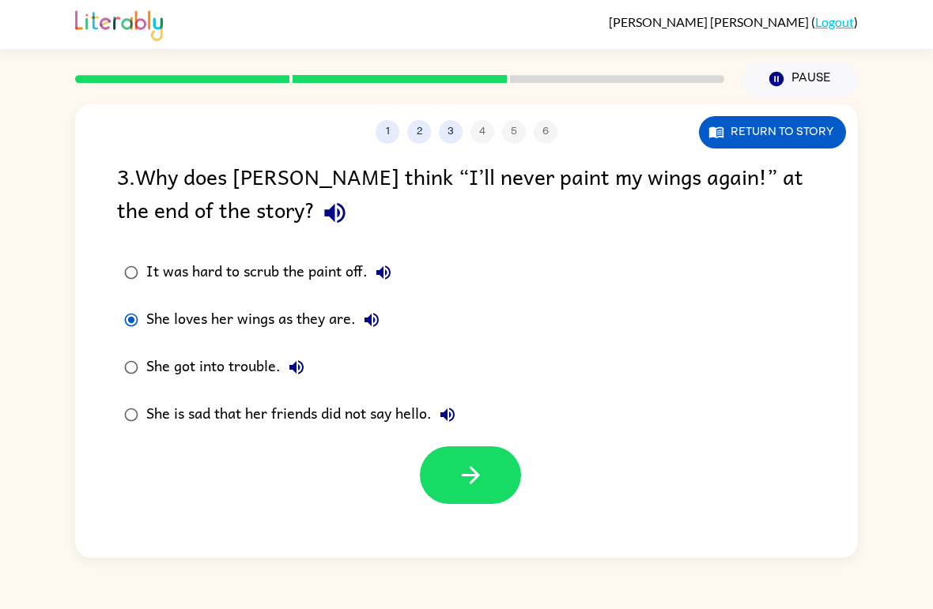
click at [224, 205] on div "3 . Why does [PERSON_NAME] think “I’ll never paint my wings again!” at the end …" at bounding box center [466, 196] width 699 height 73
click at [321, 227] on icon "button" at bounding box center [335, 213] width 28 height 28
click at [367, 260] on div "It was hard to scrub the paint off." at bounding box center [272, 273] width 253 height 32
click at [371, 280] on button "It was hard to scrub the paint off." at bounding box center [383, 273] width 32 height 32
click at [378, 321] on icon "button" at bounding box center [371, 320] width 14 height 14
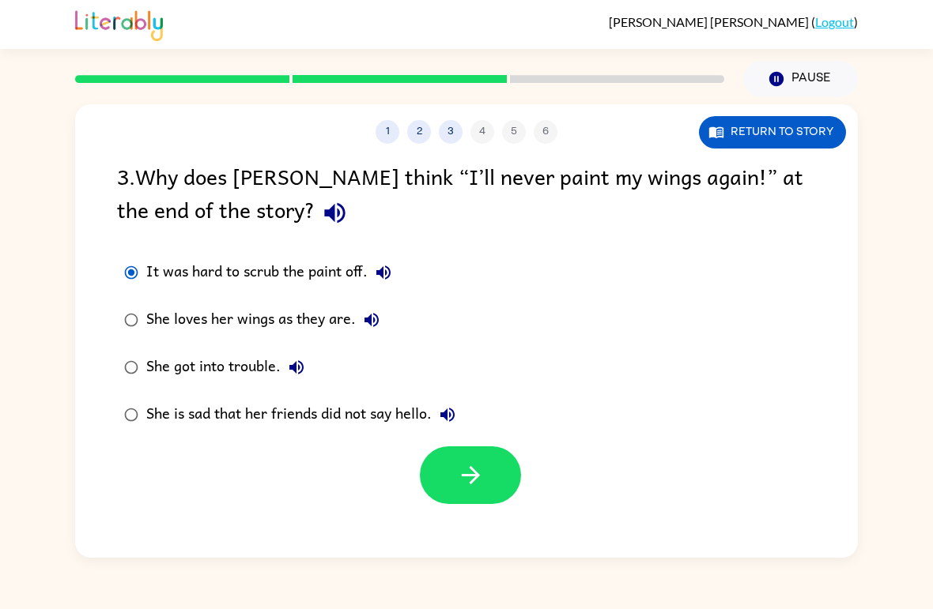
click at [309, 375] on button "She got into trouble." at bounding box center [297, 368] width 32 height 32
click at [451, 413] on icon "button" at bounding box center [447, 414] width 19 height 19
click at [203, 303] on label "She loves her wings as they are." at bounding box center [289, 319] width 363 height 47
click at [453, 492] on button "button" at bounding box center [470, 476] width 101 height 58
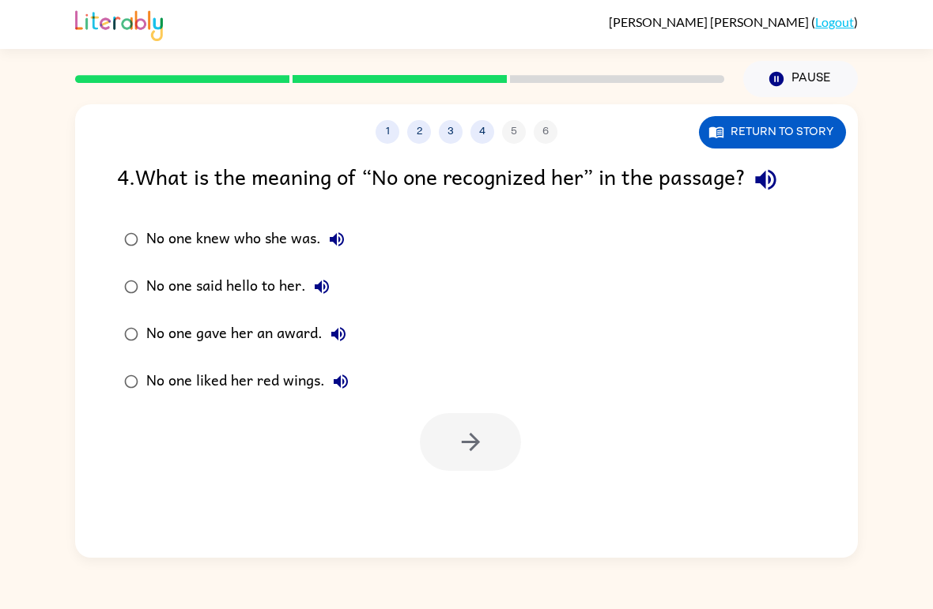
click at [348, 243] on button "No one knew who she was." at bounding box center [337, 240] width 32 height 32
click at [759, 187] on icon "button" at bounding box center [766, 180] width 28 height 28
click at [341, 236] on icon "button" at bounding box center [337, 239] width 14 height 14
click at [332, 286] on button "No one said hello to her." at bounding box center [322, 287] width 32 height 32
click at [334, 328] on icon "button" at bounding box center [338, 334] width 19 height 19
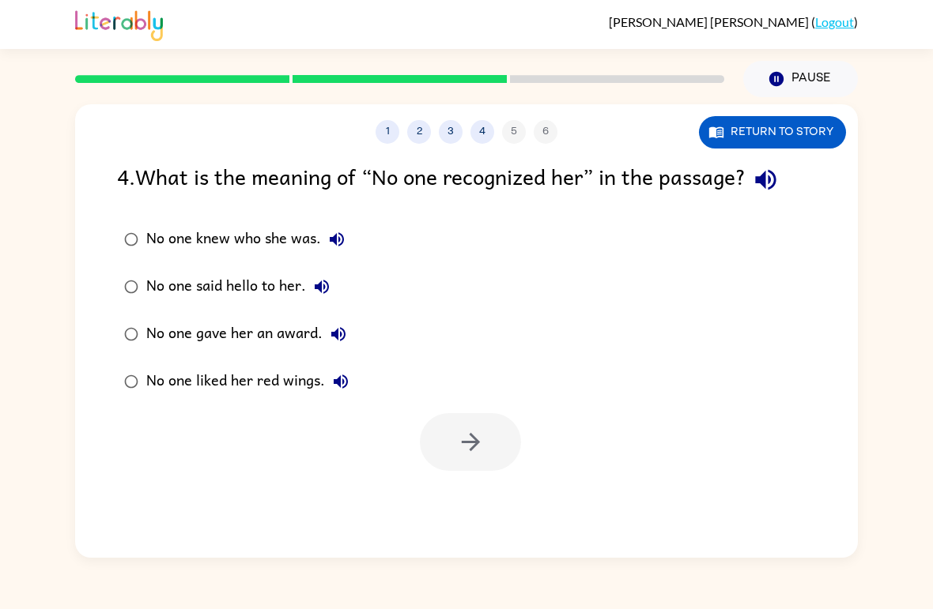
click at [343, 326] on icon "button" at bounding box center [338, 334] width 19 height 19
click at [341, 349] on button "No one gave her an award." at bounding box center [338, 334] width 32 height 32
click at [351, 379] on button "No one liked her red wings." at bounding box center [341, 382] width 32 height 32
click at [343, 344] on icon "button" at bounding box center [338, 334] width 19 height 19
click at [321, 278] on icon "button" at bounding box center [321, 286] width 19 height 19
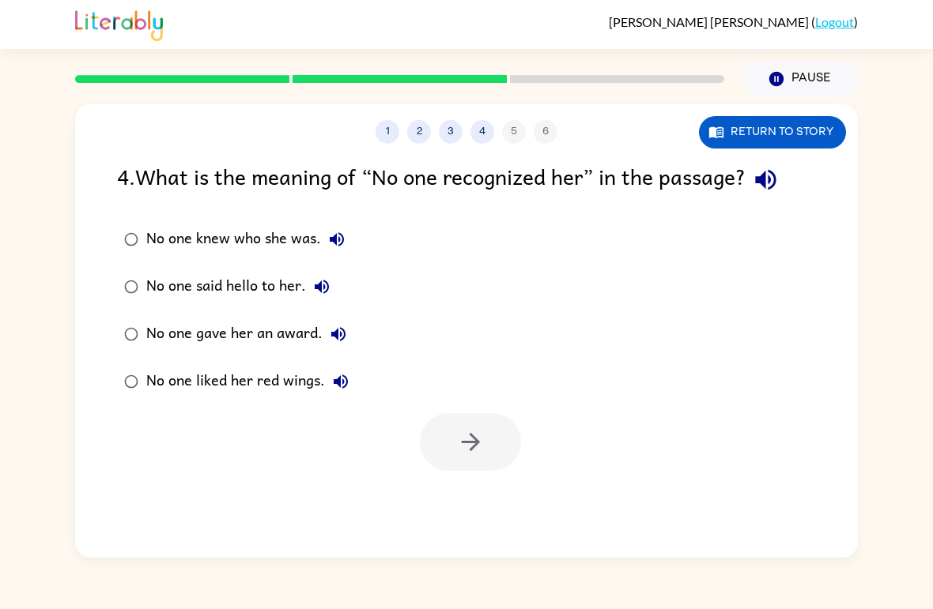
click at [326, 285] on icon "button" at bounding box center [321, 286] width 19 height 19
click at [350, 235] on button "No one knew who she was." at bounding box center [337, 240] width 32 height 32
click at [198, 241] on div "No one knew who she was." at bounding box center [249, 240] width 206 height 32
click at [497, 455] on button "button" at bounding box center [470, 442] width 101 height 58
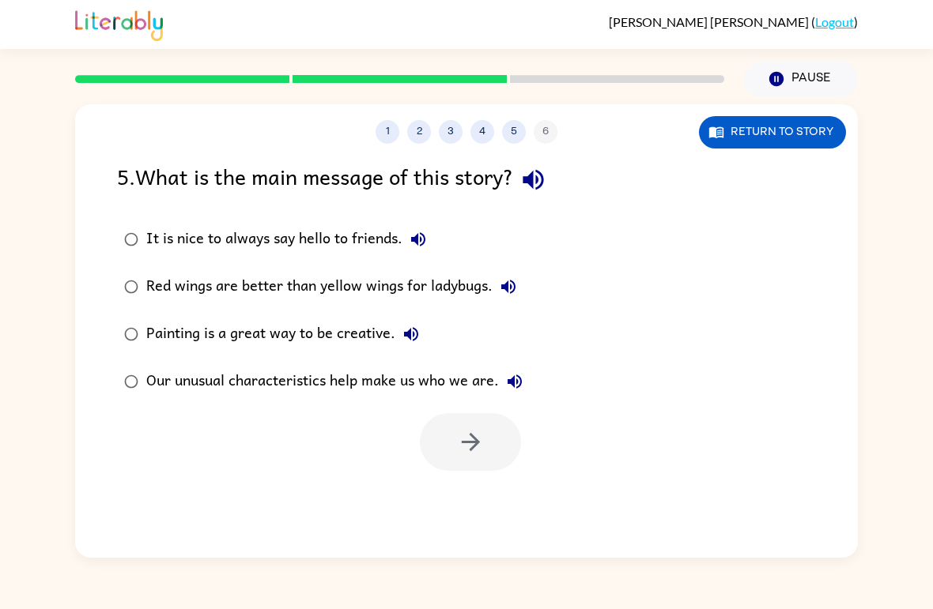
click at [403, 239] on button "It is nice to always say hello to friends." at bounding box center [418, 240] width 32 height 32
click at [510, 289] on icon "button" at bounding box center [508, 286] width 19 height 19
click at [547, 187] on icon "button" at bounding box center [533, 180] width 28 height 28
click at [514, 284] on icon "button" at bounding box center [508, 287] width 14 height 14
click at [420, 341] on button "Painting is a great way to be creative." at bounding box center [411, 334] width 32 height 32
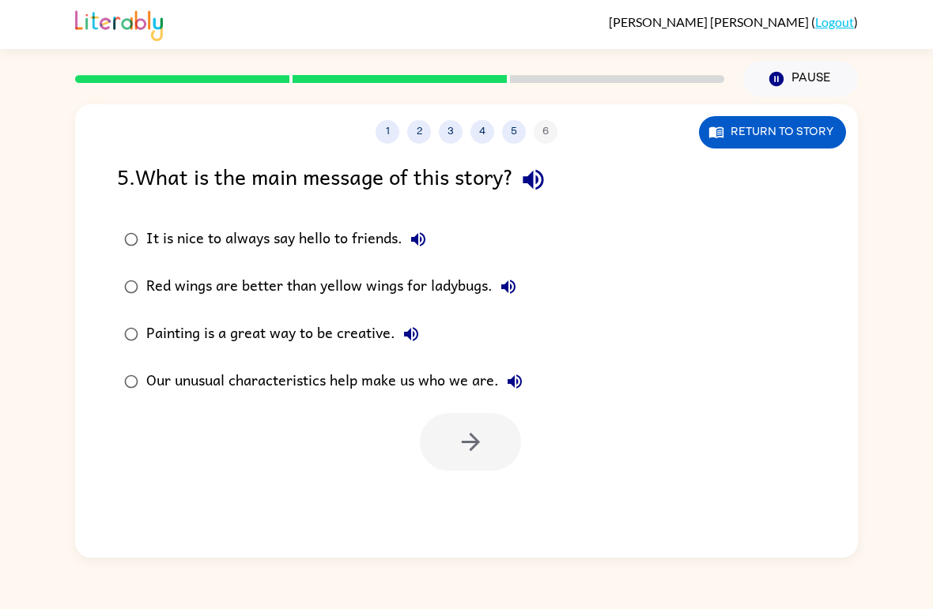
click at [537, 374] on label "Our unusual characteristics help make us who we are." at bounding box center [323, 381] width 430 height 47
click at [517, 369] on button "Our unusual characteristics help make us who we are." at bounding box center [515, 382] width 32 height 32
click at [488, 444] on button "button" at bounding box center [470, 442] width 101 height 58
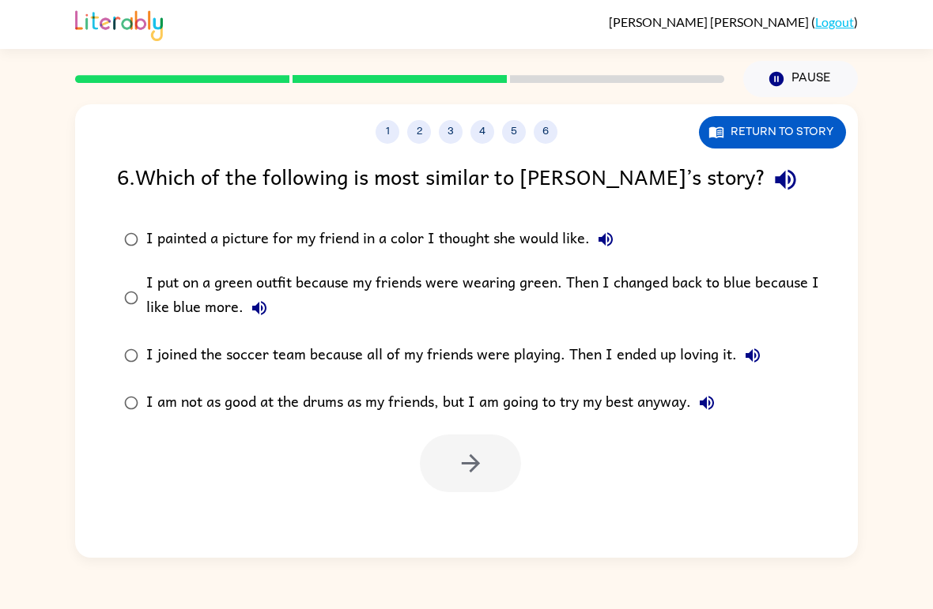
click at [765, 180] on button "button" at bounding box center [785, 180] width 40 height 40
click at [599, 232] on icon "button" at bounding box center [605, 239] width 19 height 19
click at [257, 311] on icon "button" at bounding box center [259, 308] width 14 height 14
click at [777, 349] on label "I joined the soccer team because all of my friends were playing. Then I ended u…" at bounding box center [476, 355] width 737 height 47
click at [753, 350] on icon "button" at bounding box center [752, 355] width 19 height 19
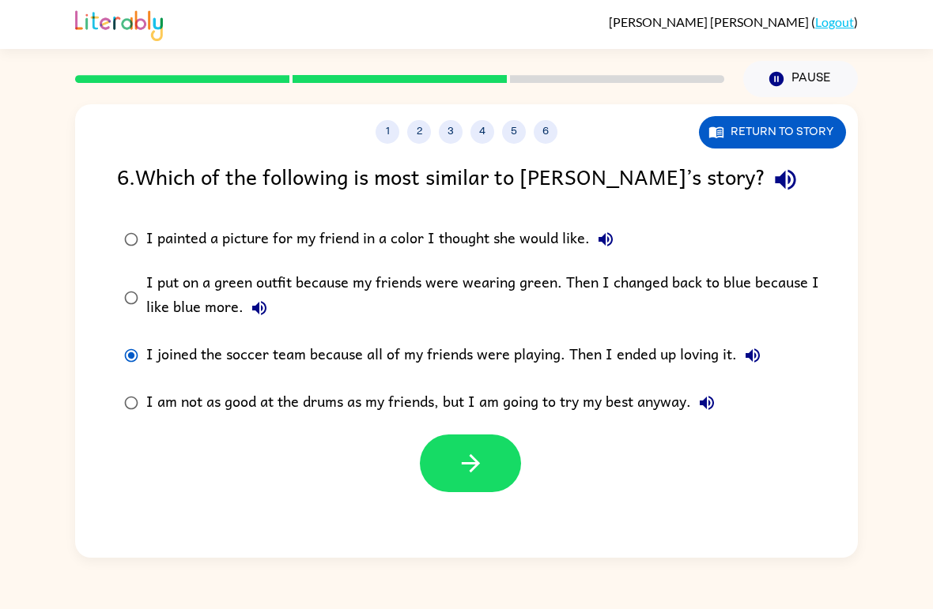
click at [710, 395] on icon "button" at bounding box center [706, 403] width 19 height 19
click at [286, 345] on div "I joined the soccer team because all of my friends were playing. Then I ended u…" at bounding box center [457, 356] width 622 height 32
click at [488, 475] on button "button" at bounding box center [470, 464] width 101 height 58
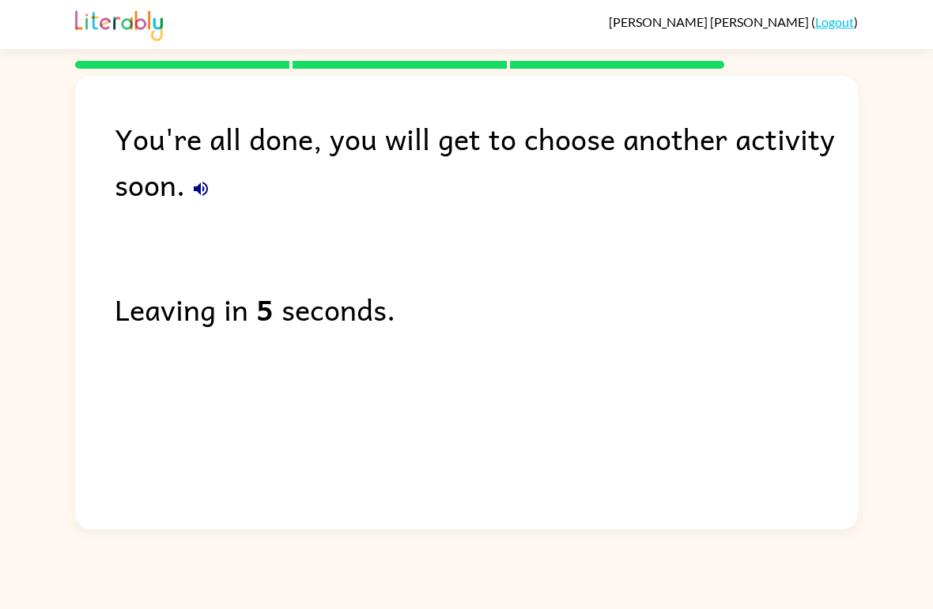
click at [500, 467] on div "You're all done, you will get to choose another activity soon. Leaving in 5 sec…" at bounding box center [466, 299] width 782 height 446
